Goal: Information Seeking & Learning: Learn about a topic

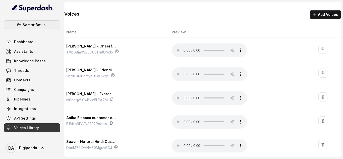
click at [46, 25] on icon "button" at bounding box center [45, 25] width 4 height 4
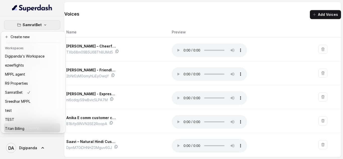
click at [46, 25] on icon "button" at bounding box center [45, 25] width 4 height 4
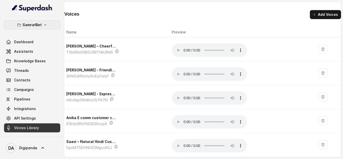
click at [45, 25] on icon "button" at bounding box center [45, 25] width 4 height 4
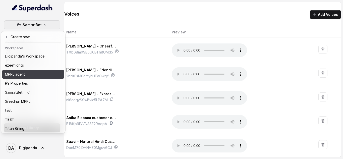
click at [33, 74] on div "MPPL agent" at bounding box center [24, 74] width 39 height 6
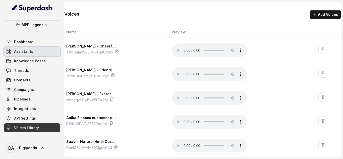
click at [28, 50] on span "Assistants" at bounding box center [23, 51] width 19 height 5
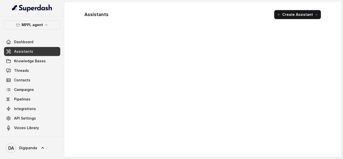
click at [28, 50] on span "Assistants" at bounding box center [23, 51] width 19 height 5
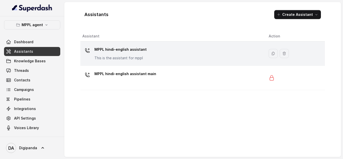
click at [112, 50] on p "MPPL hindi-english assistant" at bounding box center [120, 49] width 52 height 8
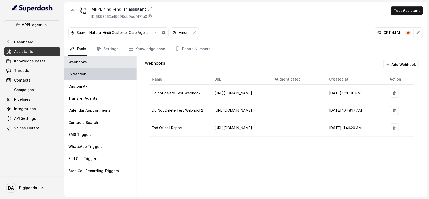
click at [117, 72] on div "Extraction" at bounding box center [100, 74] width 72 height 12
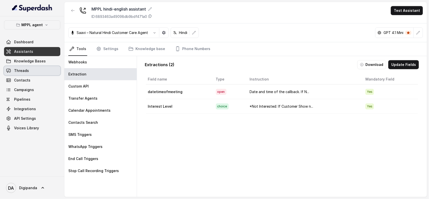
click at [33, 72] on link "Threads" at bounding box center [32, 70] width 56 height 9
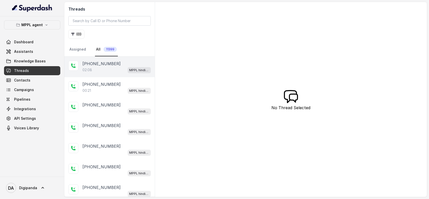
click at [96, 71] on div "02:08 MPPL hindi-english assistant" at bounding box center [116, 70] width 68 height 7
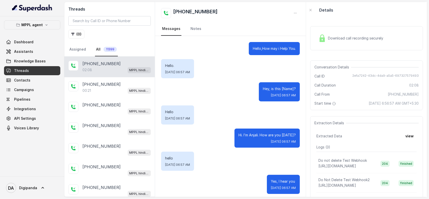
click at [336, 38] on span "Download call recording securely" at bounding box center [356, 38] width 57 height 5
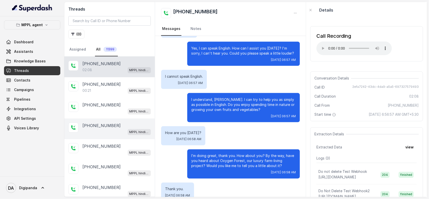
scroll to position [79, 0]
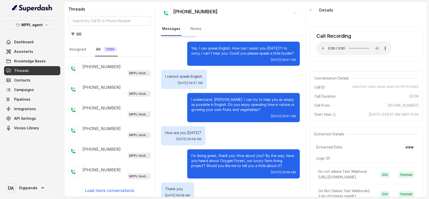
click at [107, 159] on p "Load more conversations" at bounding box center [109, 190] width 49 height 6
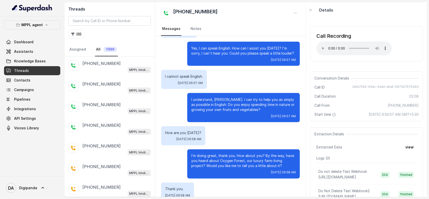
scroll to position [165, 0]
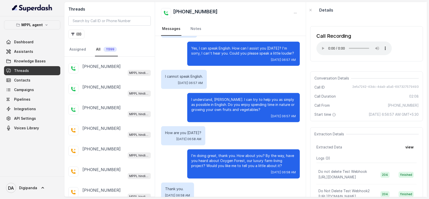
click at [104, 125] on p "[PHONE_NUMBER]" at bounding box center [101, 128] width 38 height 6
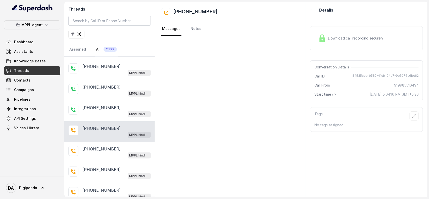
scroll to position [284, 0]
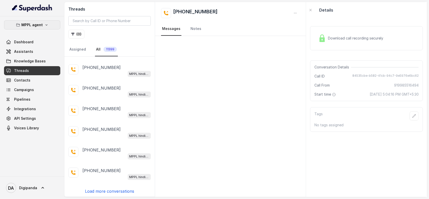
click at [25, 25] on p "MPPL agent" at bounding box center [32, 25] width 21 height 6
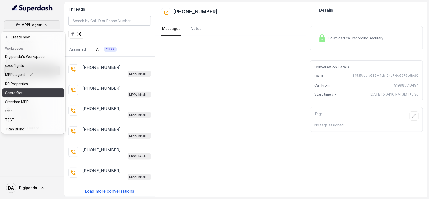
click at [28, 91] on div "SamratBet" at bounding box center [24, 93] width 39 height 6
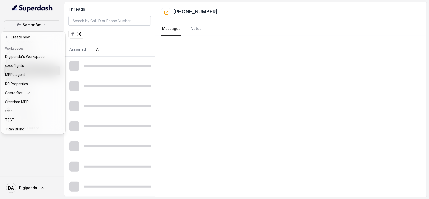
scroll to position [262, 0]
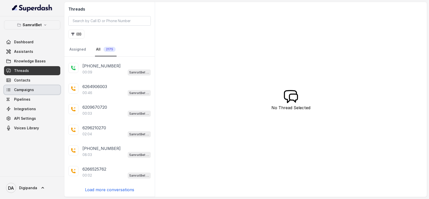
scroll to position [80, 0]
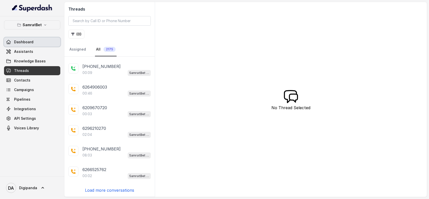
click at [33, 40] on link "Dashboard" at bounding box center [32, 41] width 56 height 9
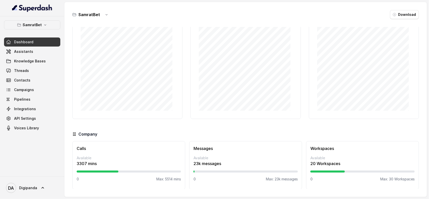
scroll to position [33, 0]
drag, startPoint x: 77, startPoint y: 164, endPoint x: 104, endPoint y: 161, distance: 27.0
click at [104, 159] on p "3307 mins" at bounding box center [129, 163] width 104 height 6
drag, startPoint x: 161, startPoint y: 179, endPoint x: 173, endPoint y: 180, distance: 12.1
click at [173, 159] on p "Max: 5514 mins" at bounding box center [168, 178] width 25 height 5
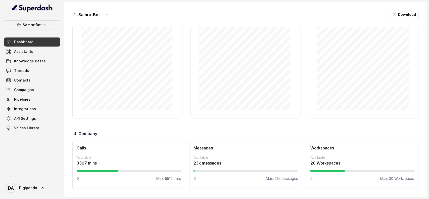
click at [233, 150] on h3 "Messages" at bounding box center [245, 148] width 104 height 6
